Goal: Task Accomplishment & Management: Use online tool/utility

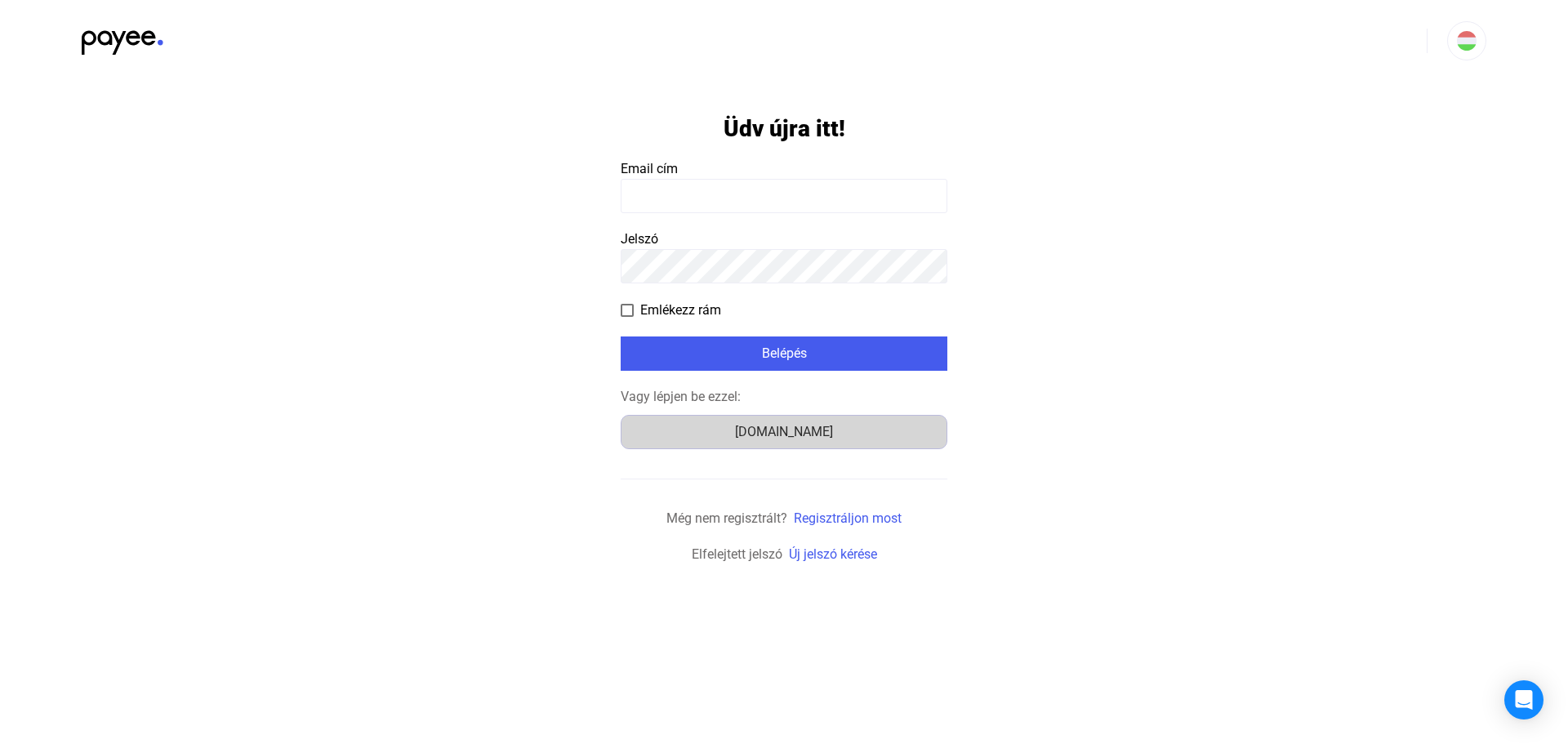
click at [774, 434] on div "[DOMAIN_NAME]" at bounding box center [784, 432] width 315 height 20
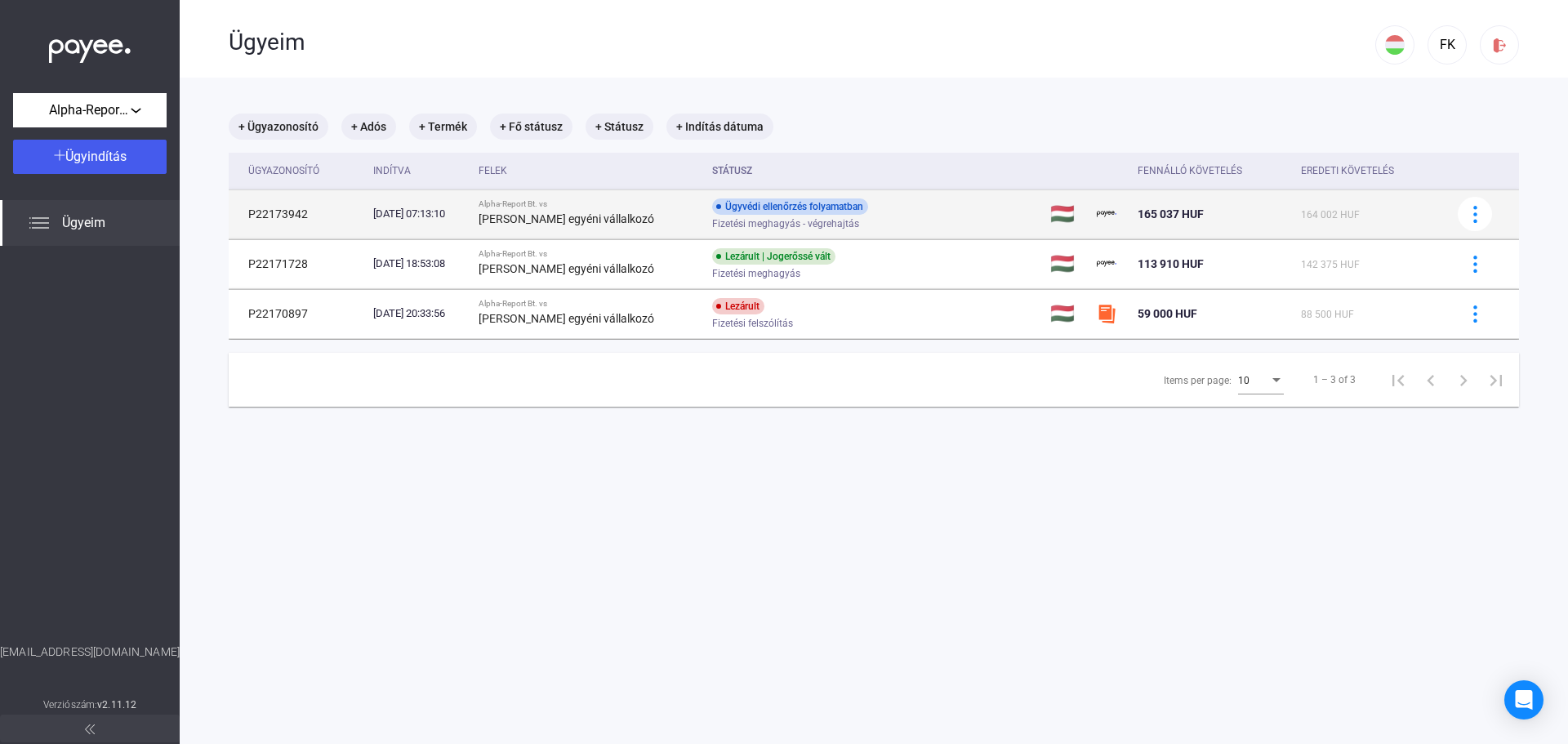
click at [465, 215] on div "2025.10.15. 07:13:10" at bounding box center [419, 214] width 92 height 17
